Goal: Find specific page/section: Find specific page/section

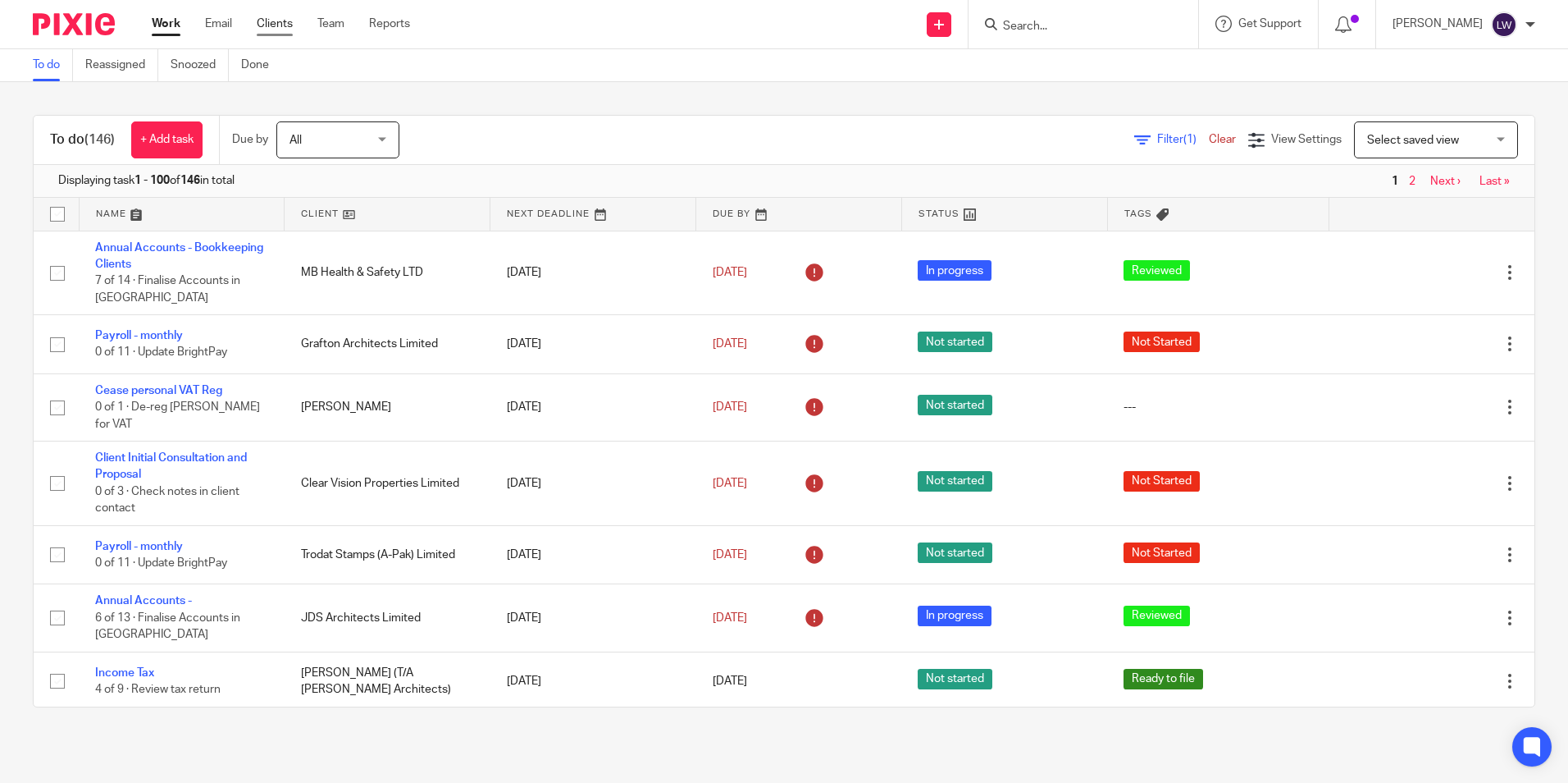
click at [277, 24] on link "Clients" at bounding box center [274, 24] width 36 height 17
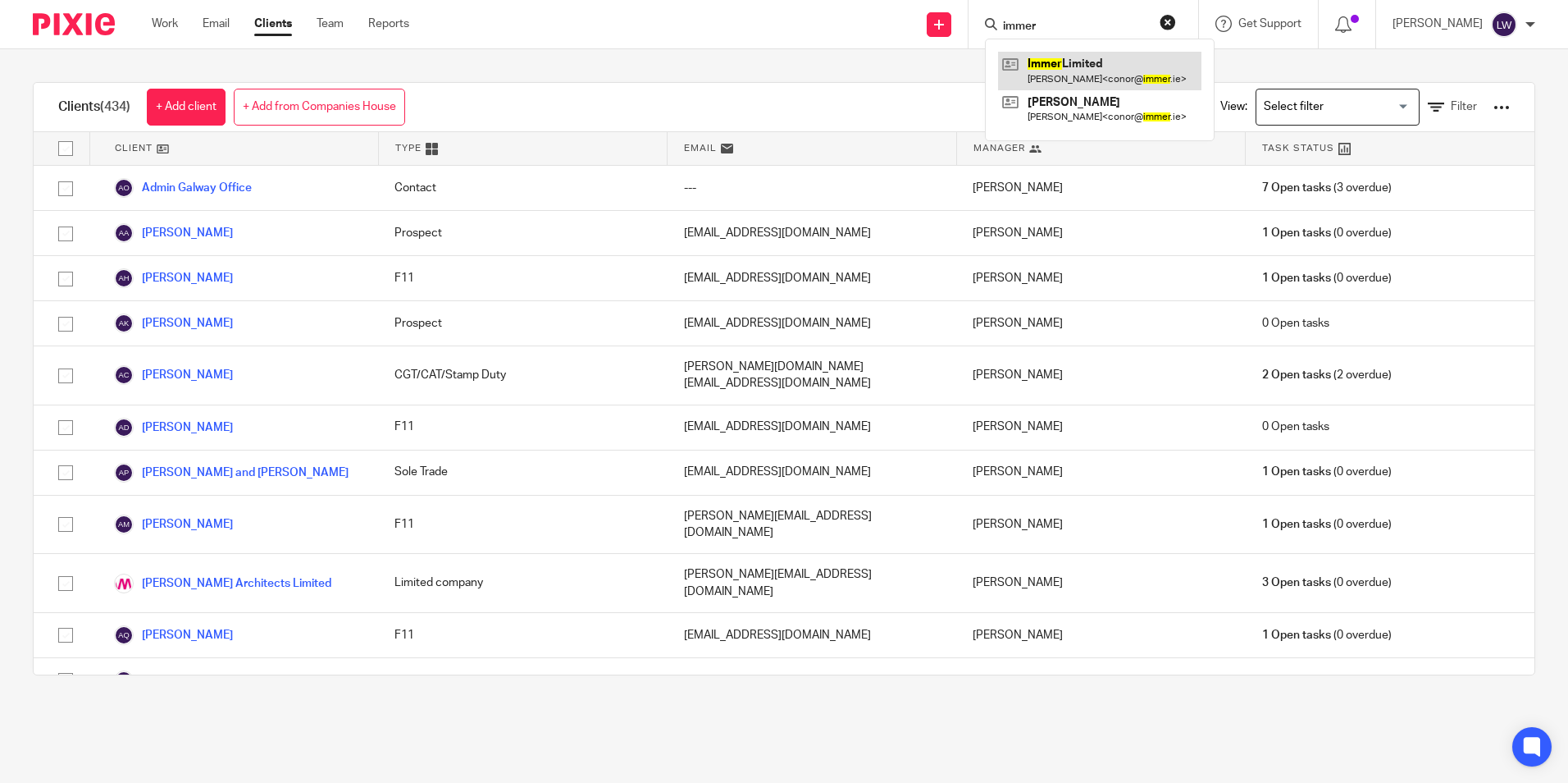
type input "immer"
click at [1099, 64] on link at bounding box center [1100, 70] width 203 height 38
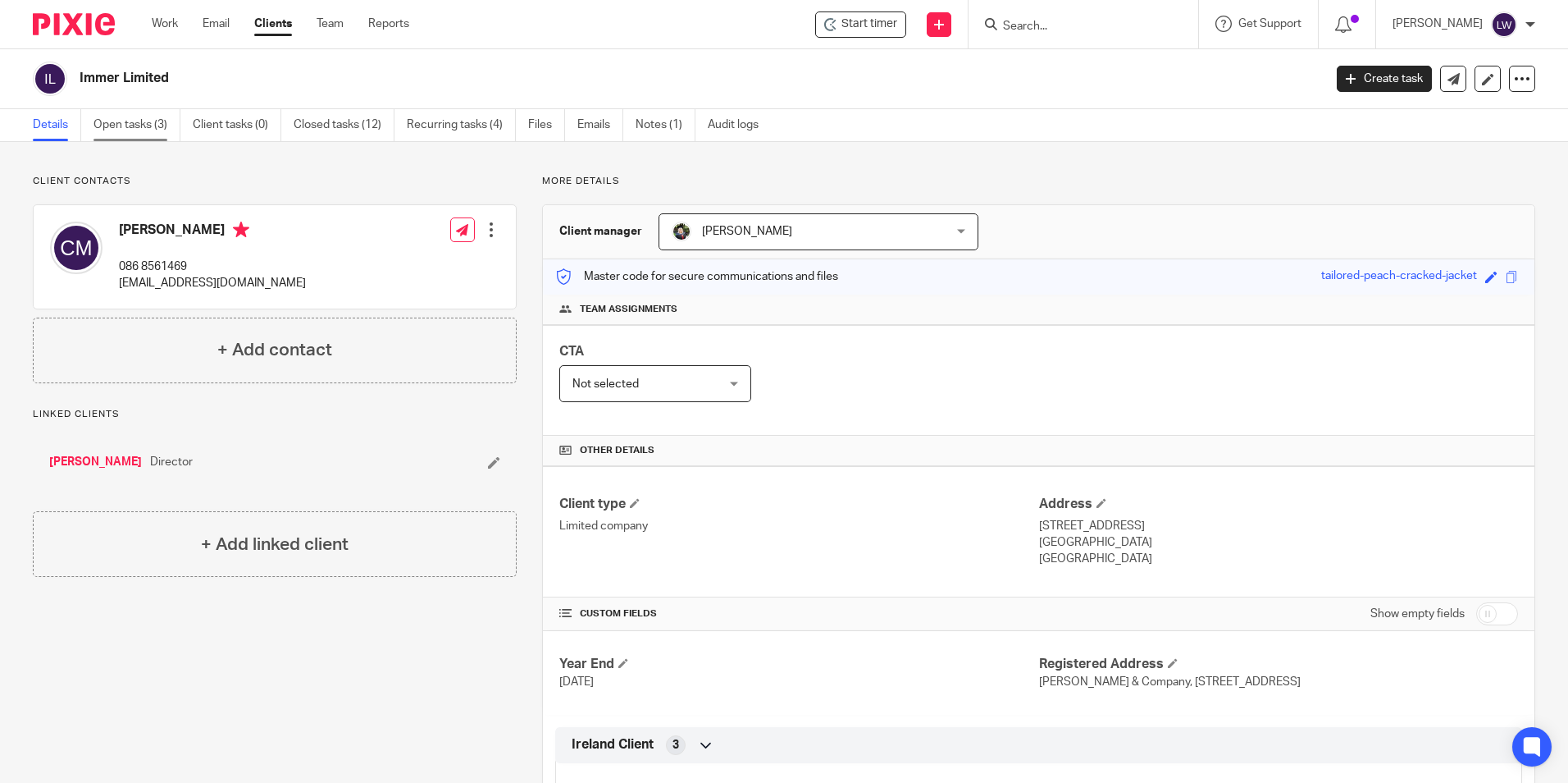
click at [119, 123] on link "Open tasks (3)" at bounding box center [137, 125] width 87 height 32
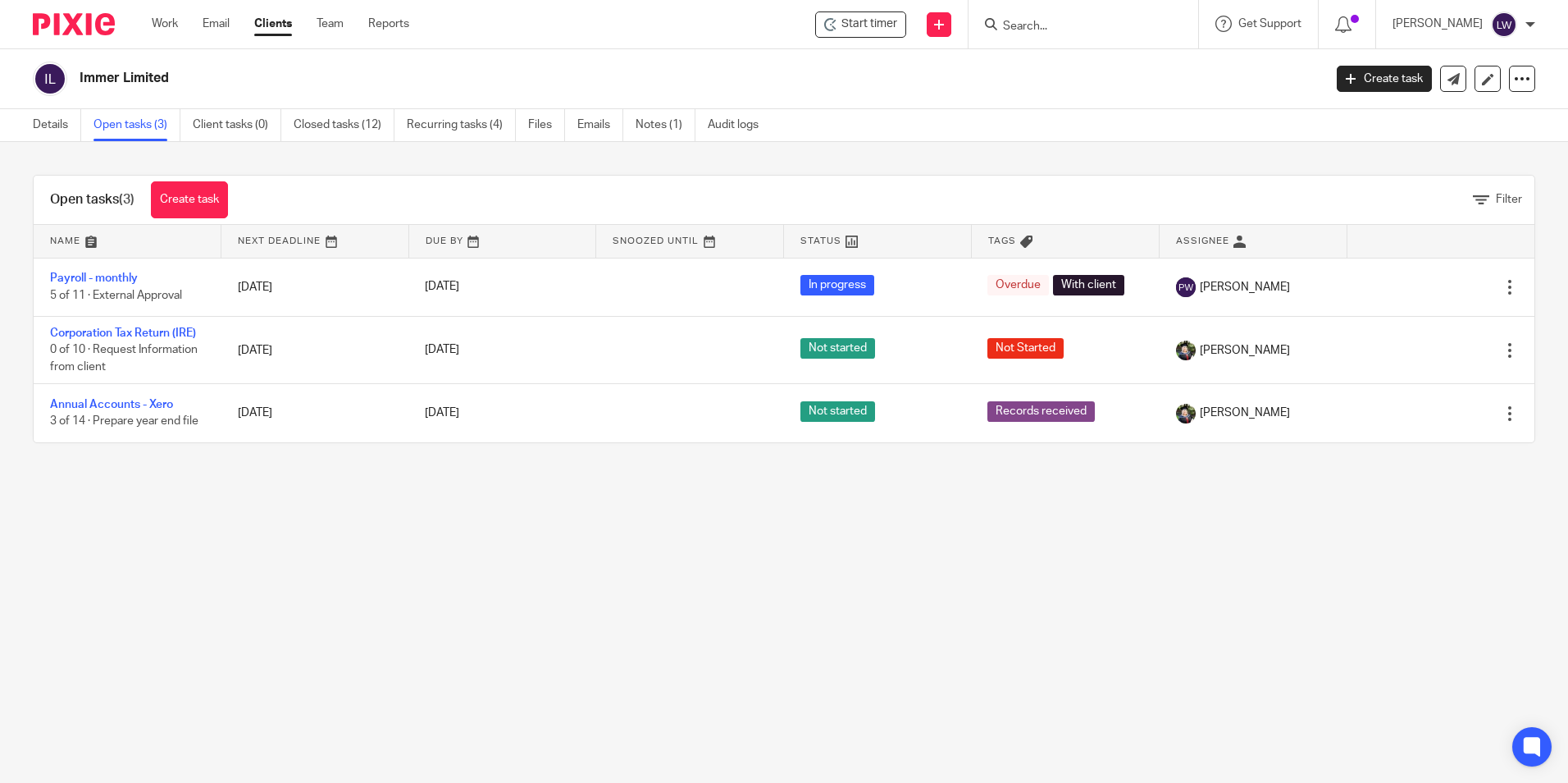
click at [1267, 638] on main "Immer Limited Create task Update from Companies House Export data Merge Archive…" at bounding box center [784, 392] width 1568 height 783
